Goal: Task Accomplishment & Management: Manage account settings

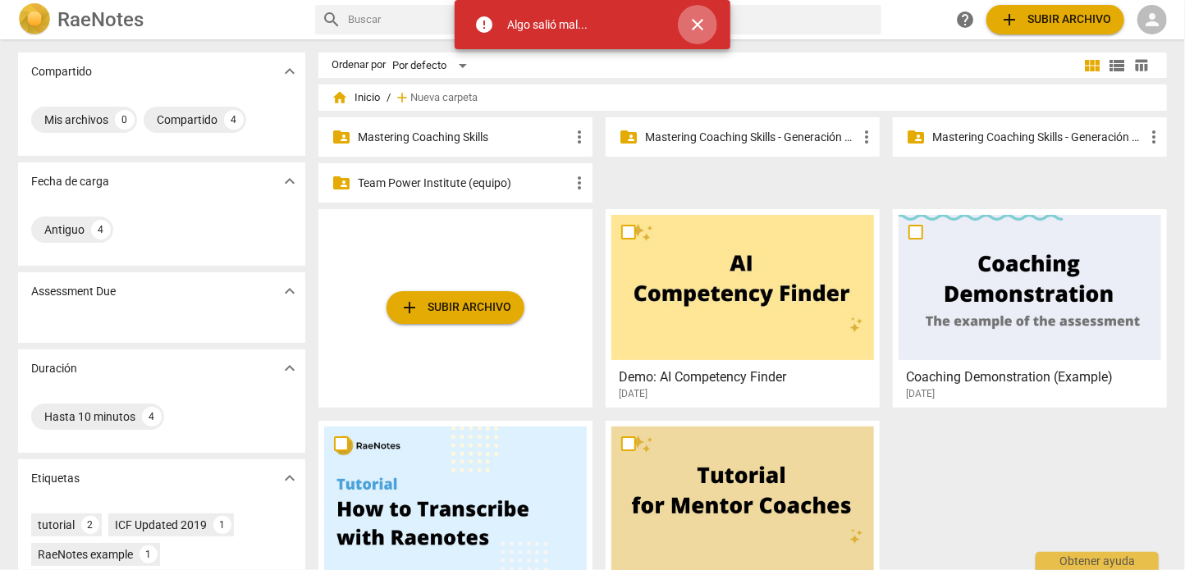
click at [701, 25] on span "close" at bounding box center [698, 25] width 20 height 20
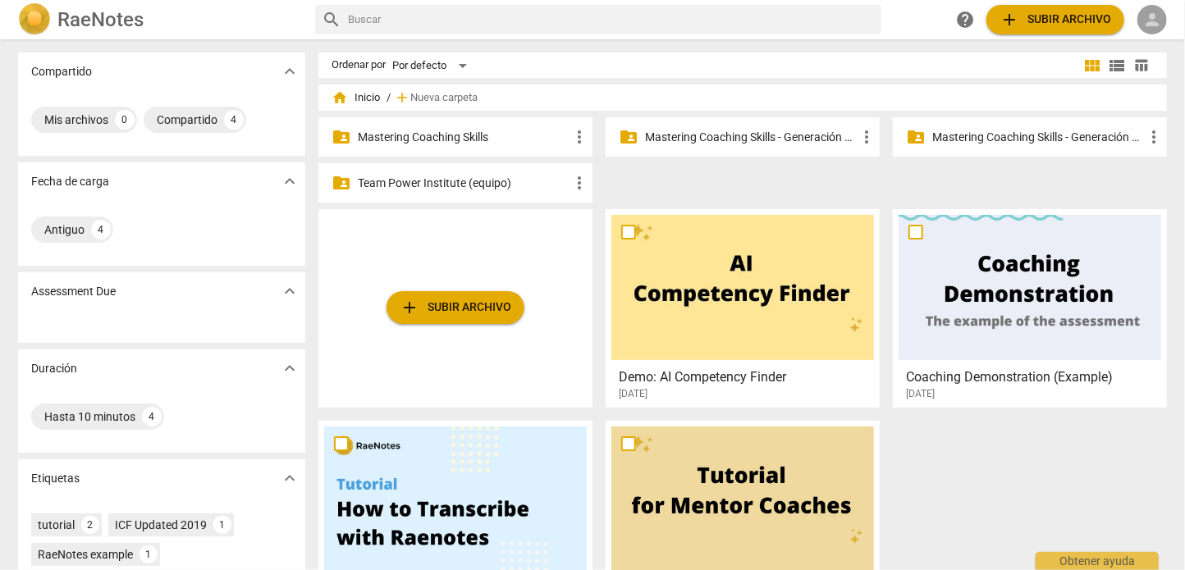
click at [1149, 21] on span "person" at bounding box center [1152, 20] width 20 height 20
click at [1108, 48] on li "Iniciar sesión" at bounding box center [1114, 39] width 103 height 39
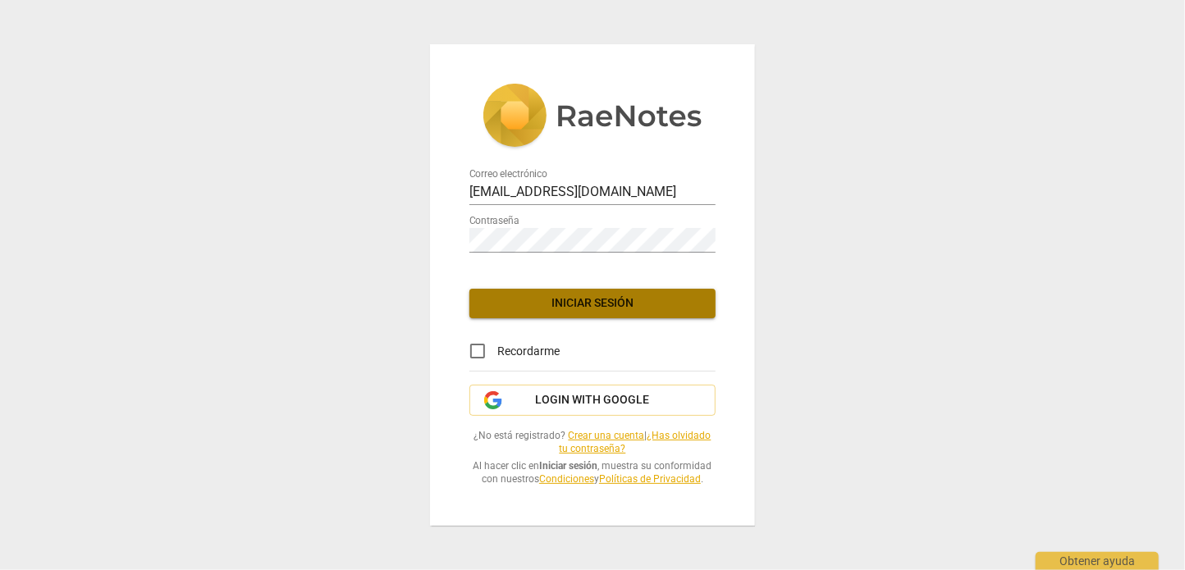
click at [588, 299] on span "Iniciar sesión" at bounding box center [592, 303] width 220 height 16
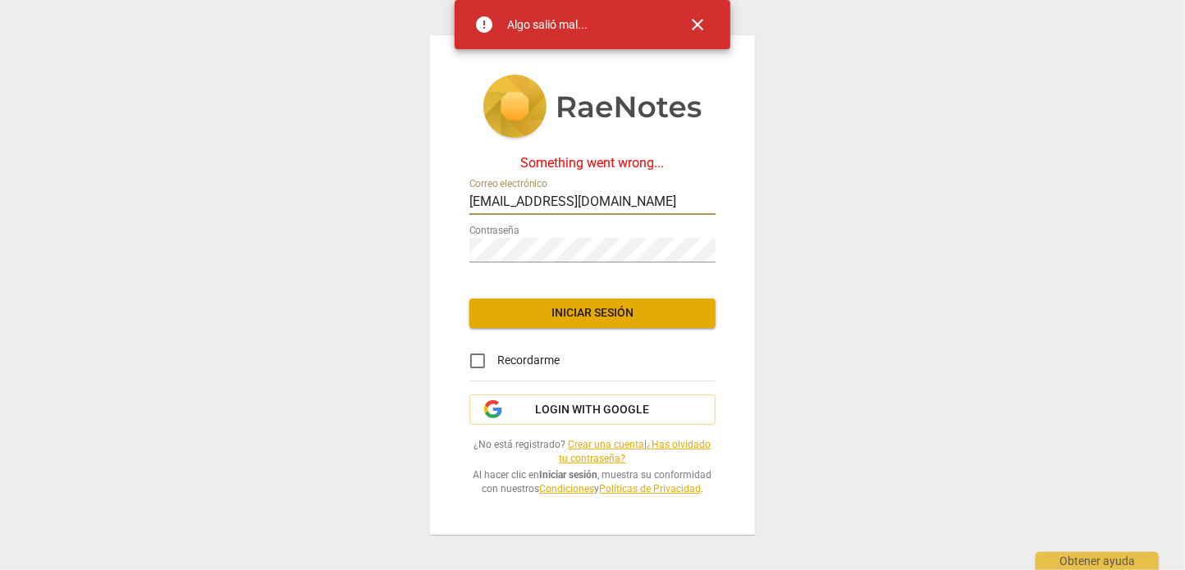
click at [686, 191] on input "contacto@team-power.com.mx" at bounding box center [592, 203] width 246 height 24
type input "admon@team-power.com.mx"
click at [606, 299] on button "Iniciar sesión" at bounding box center [592, 314] width 246 height 30
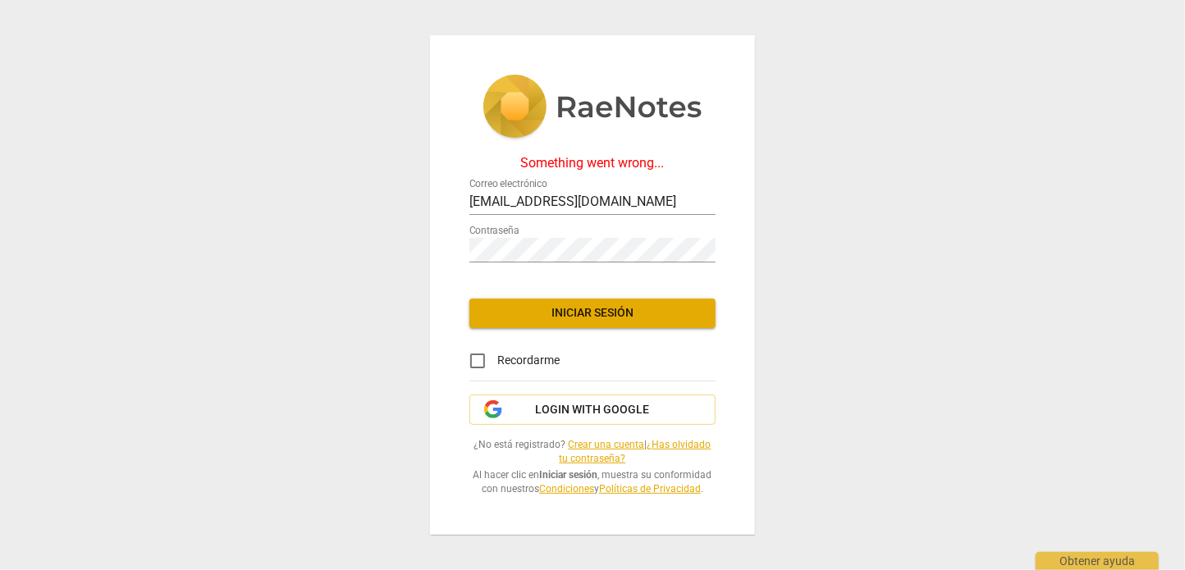
click at [601, 94] on img at bounding box center [592, 108] width 220 height 67
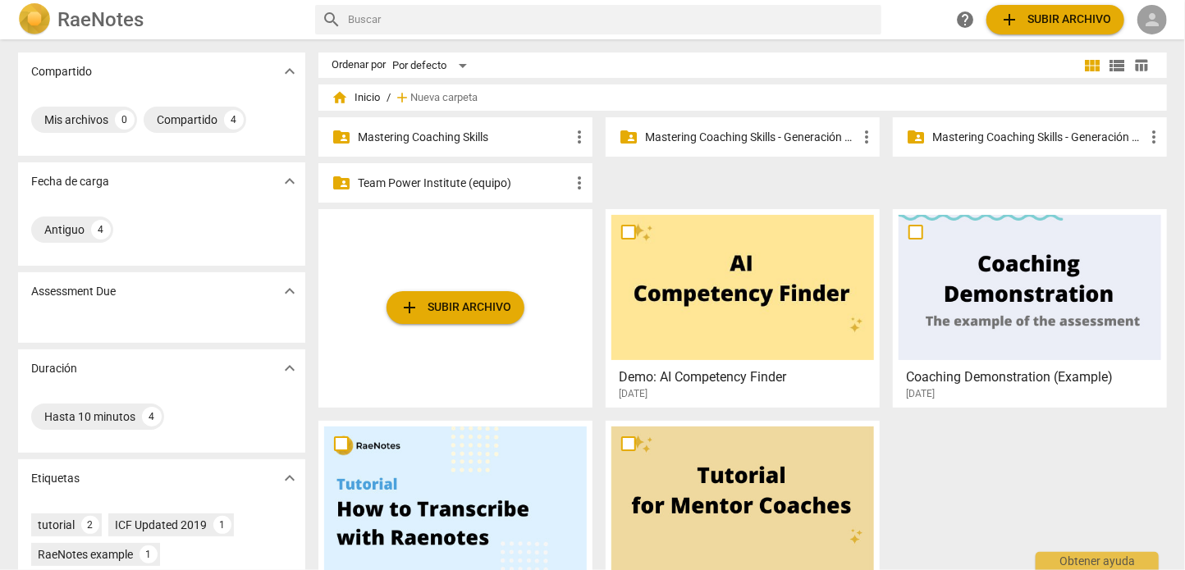
click at [1156, 16] on span "person" at bounding box center [1152, 20] width 20 height 20
click at [313, 33] on div at bounding box center [592, 285] width 1185 height 570
click at [703, 134] on p "Mastering Coaching Skills - Generación 31" at bounding box center [751, 137] width 212 height 17
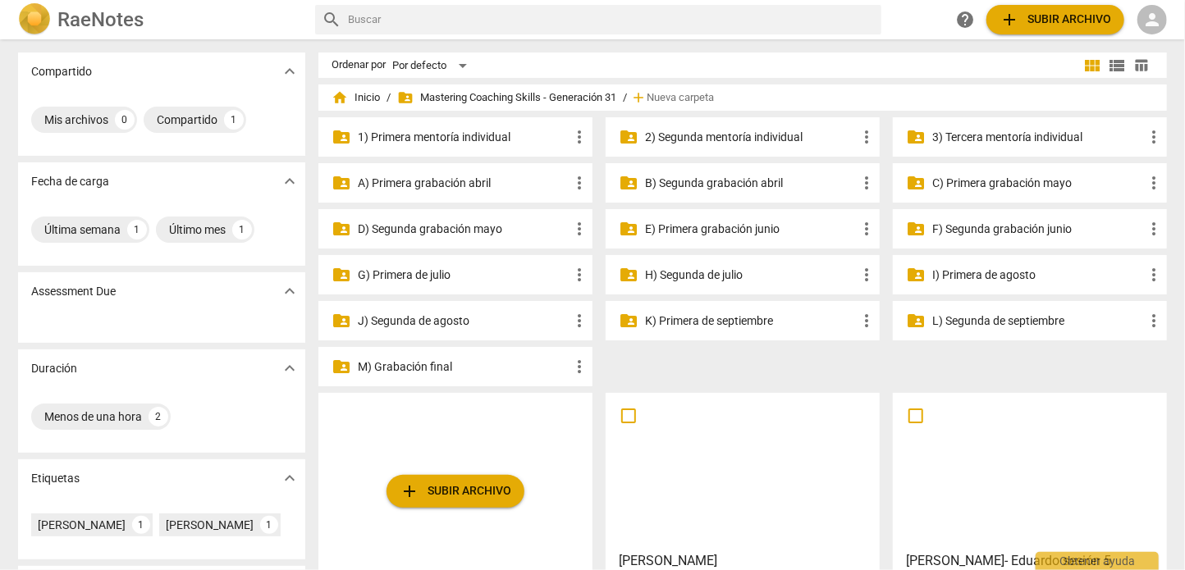
click at [691, 139] on p "2) Segunda mentoría individual" at bounding box center [751, 137] width 212 height 17
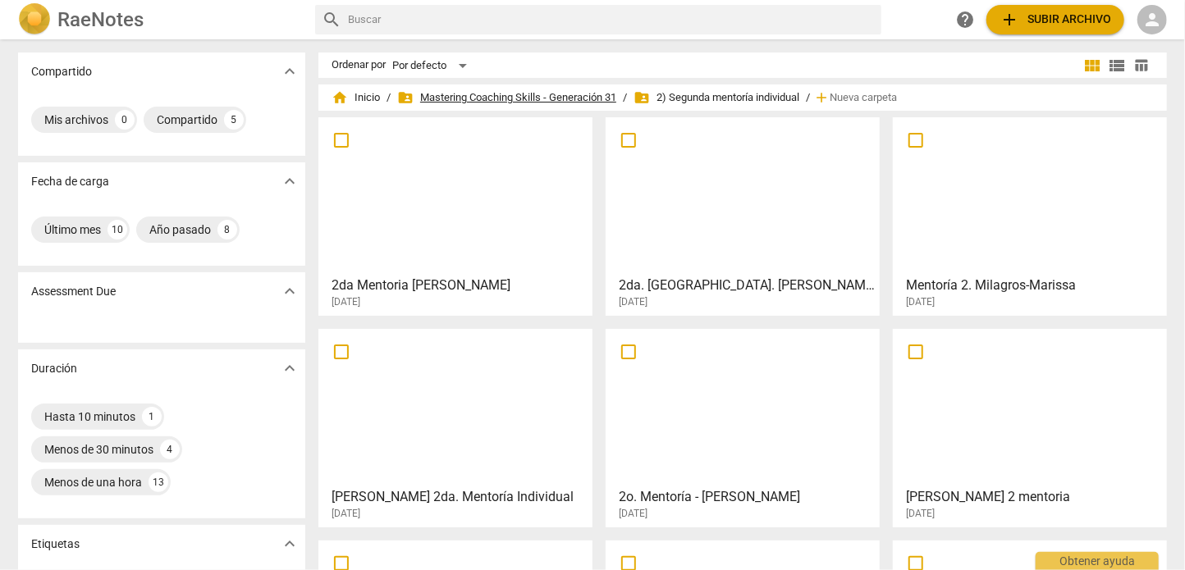
click at [566, 98] on span "folder_shared Mastering Coaching Skills - Generación 31" at bounding box center [506, 97] width 219 height 16
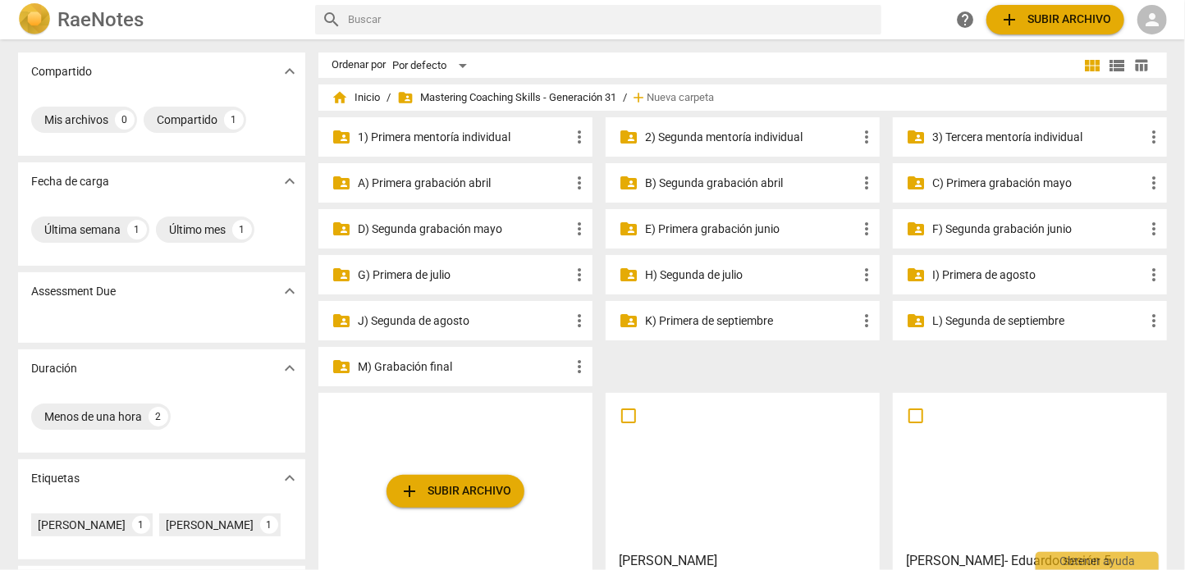
click at [1150, 20] on span "person" at bounding box center [1152, 20] width 20 height 20
click at [937, 40] on div at bounding box center [592, 285] width 1185 height 570
click at [1044, 19] on span "add Subir archivo" at bounding box center [1055, 20] width 112 height 20
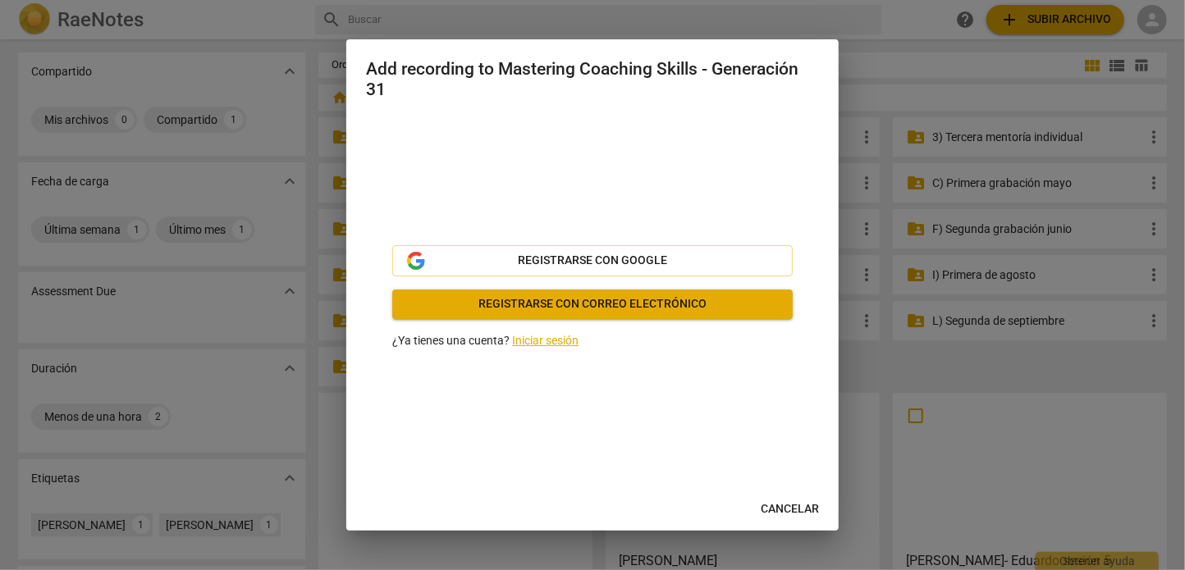
click at [556, 341] on link "Iniciar sesión" at bounding box center [545, 340] width 66 height 13
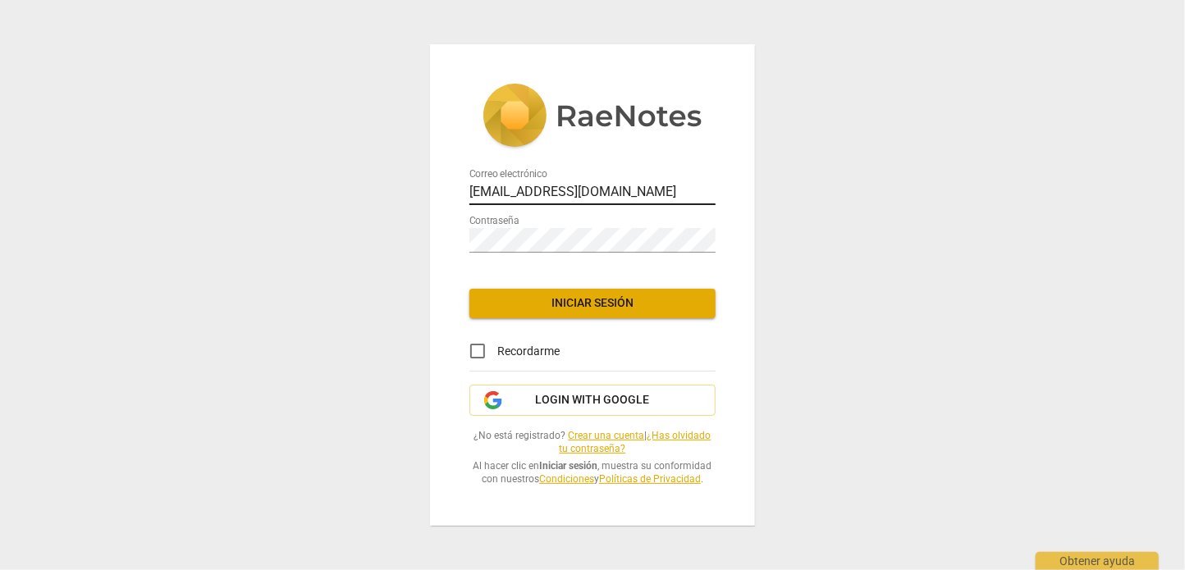
click at [587, 189] on input "admon@team-power.com.mx" at bounding box center [592, 193] width 246 height 24
type input "contacto@team-power.com.mx"
click at [560, 296] on span "Iniciar sesión" at bounding box center [592, 303] width 220 height 16
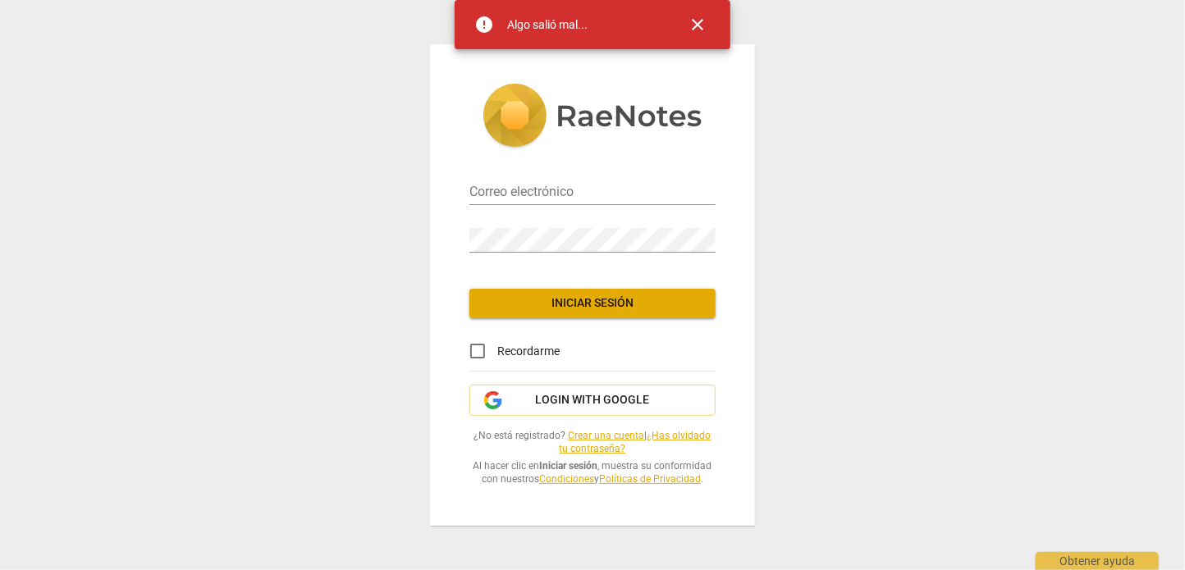
type input "admon@team-power.com.mx"
click at [705, 24] on span "close" at bounding box center [698, 25] width 20 height 20
